Goal: Task Accomplishment & Management: Manage account settings

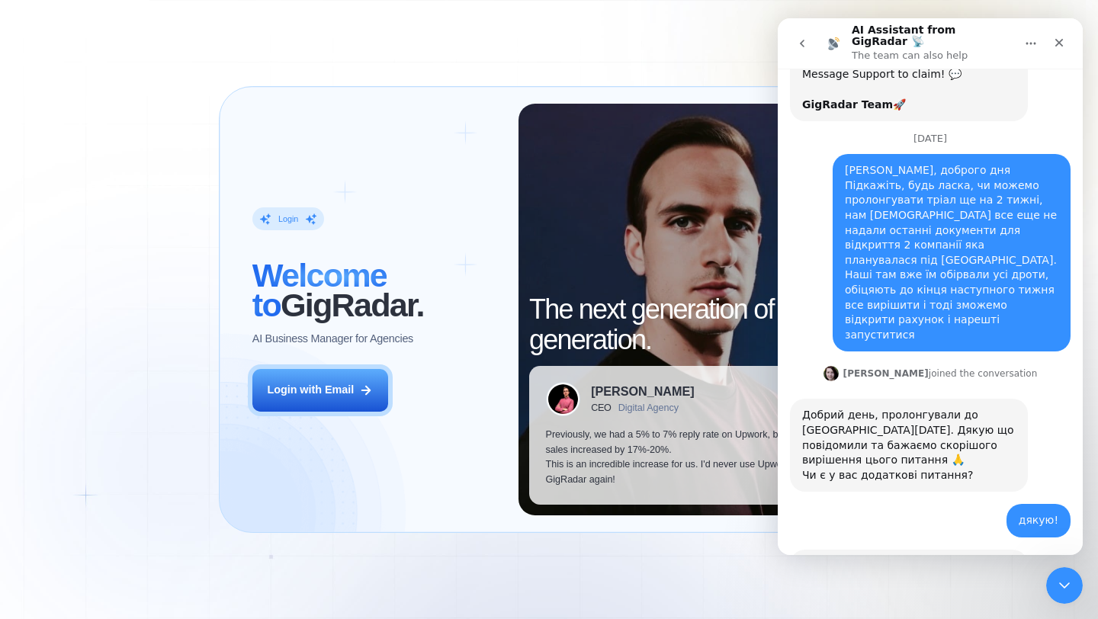
scroll to position [2847, 0]
